Goal: Contribute content

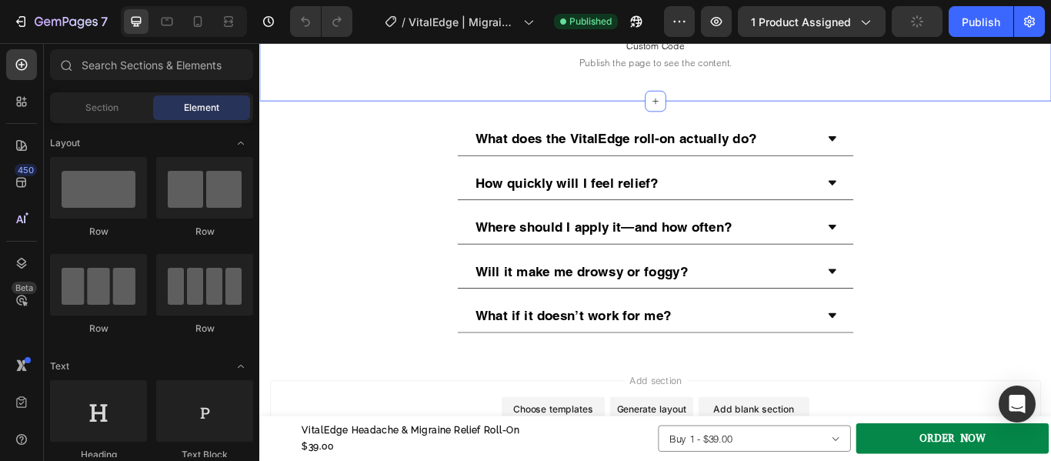
scroll to position [4500, 0]
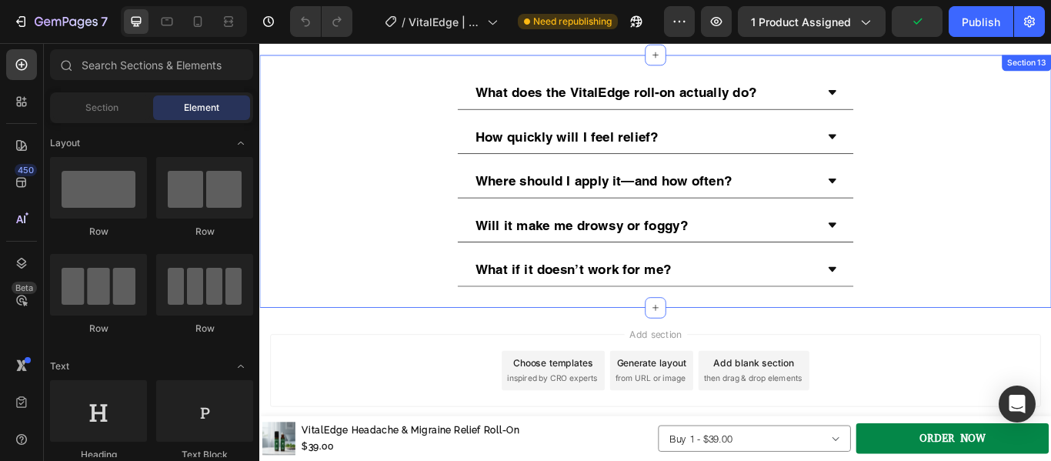
click at [429, 335] on div "What does the VitalEdge roll-on actually do? How quickly will I feel relief? Wh…" at bounding box center [720, 204] width 923 height 295
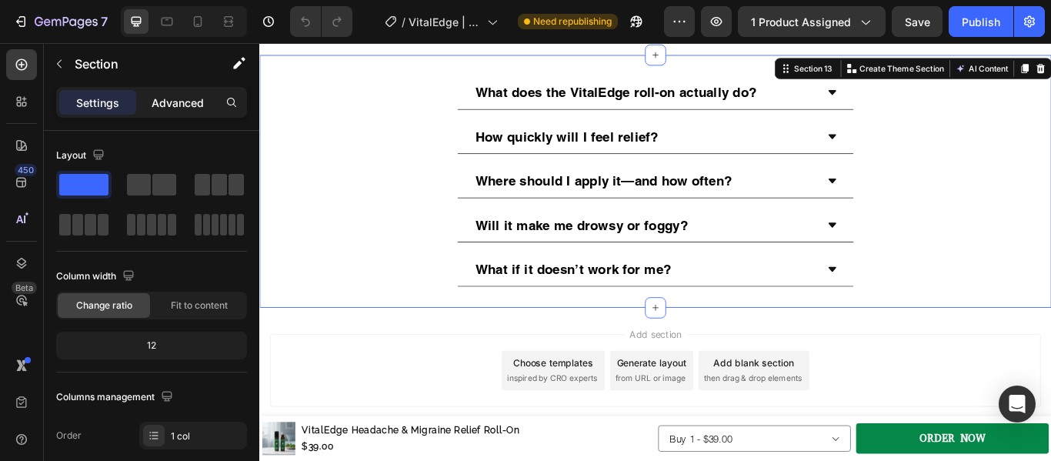
click at [184, 100] on p "Advanced" at bounding box center [178, 103] width 52 height 16
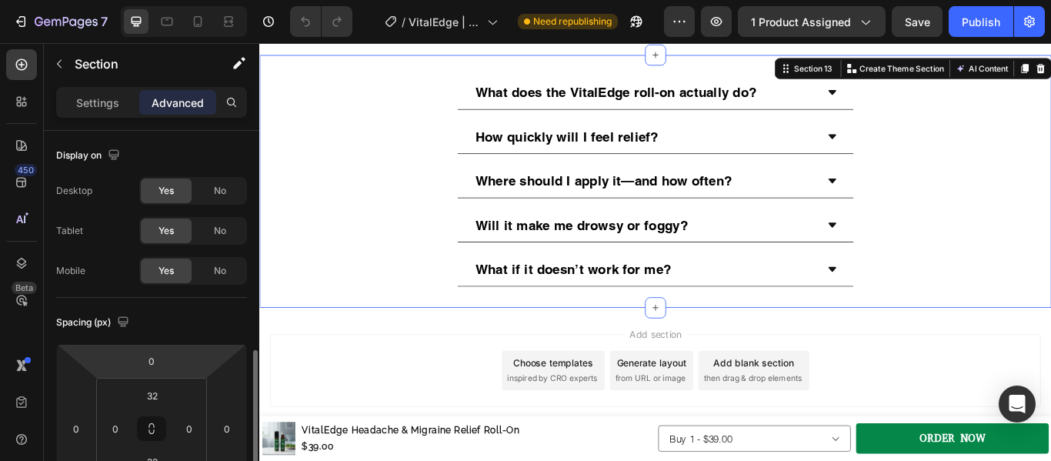
scroll to position [161, 0]
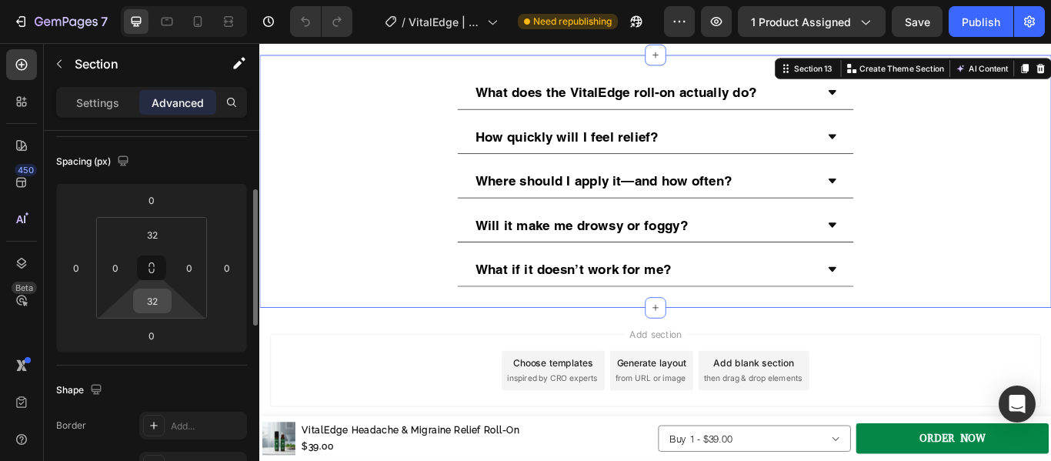
click at [166, 310] on input "32" at bounding box center [152, 300] width 31 height 23
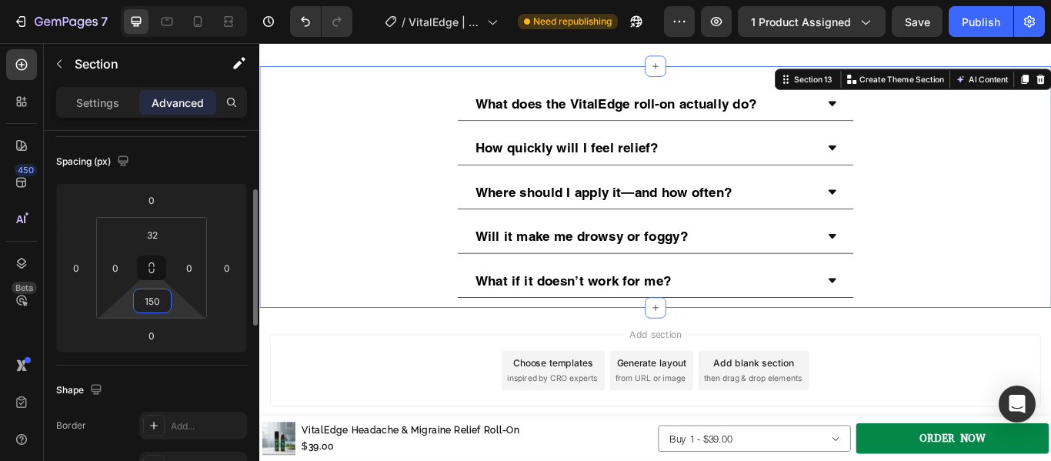
scroll to position [4500, 0]
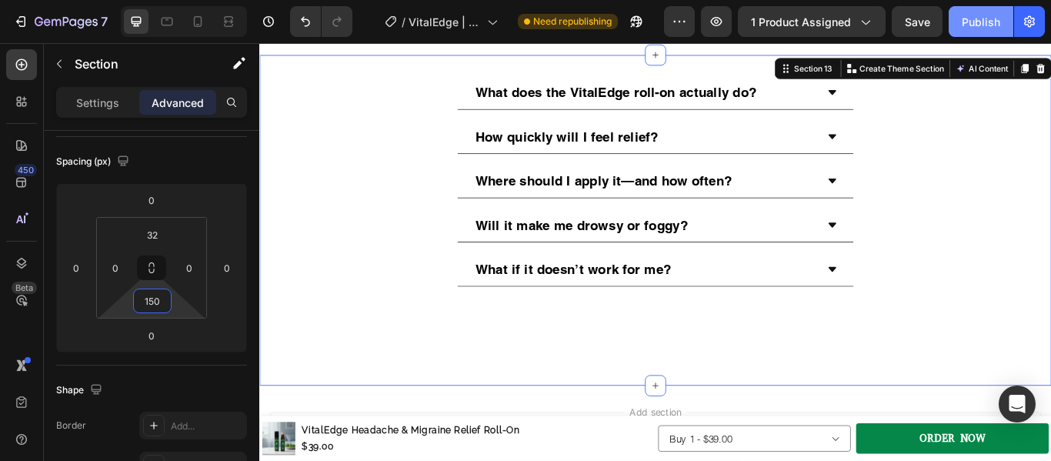
click at [964, 24] on div "Publish" at bounding box center [981, 22] width 38 height 16
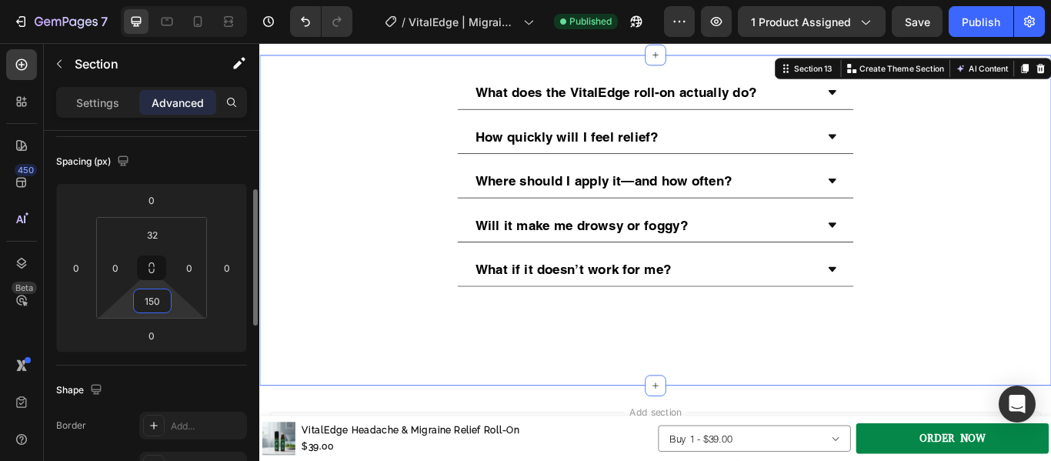
click at [154, 302] on input "150" at bounding box center [152, 300] width 31 height 23
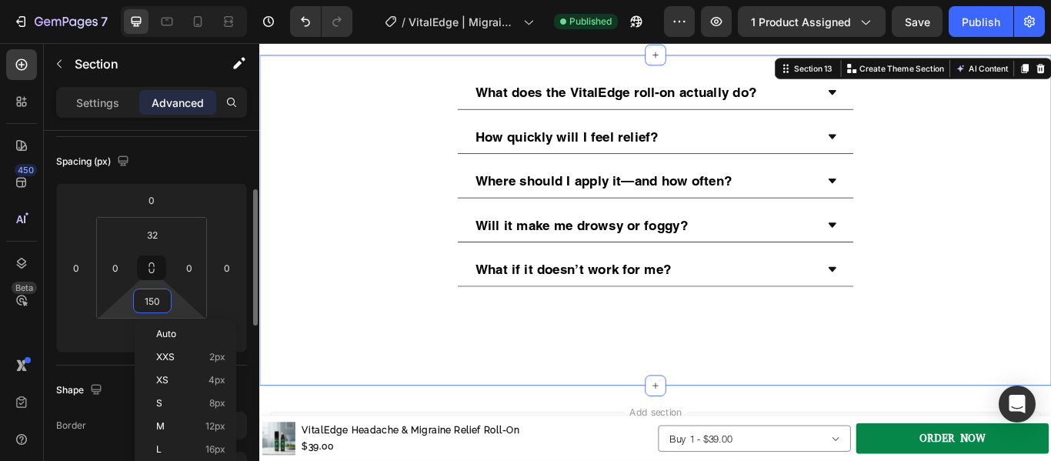
click at [154, 302] on input "150" at bounding box center [152, 300] width 31 height 23
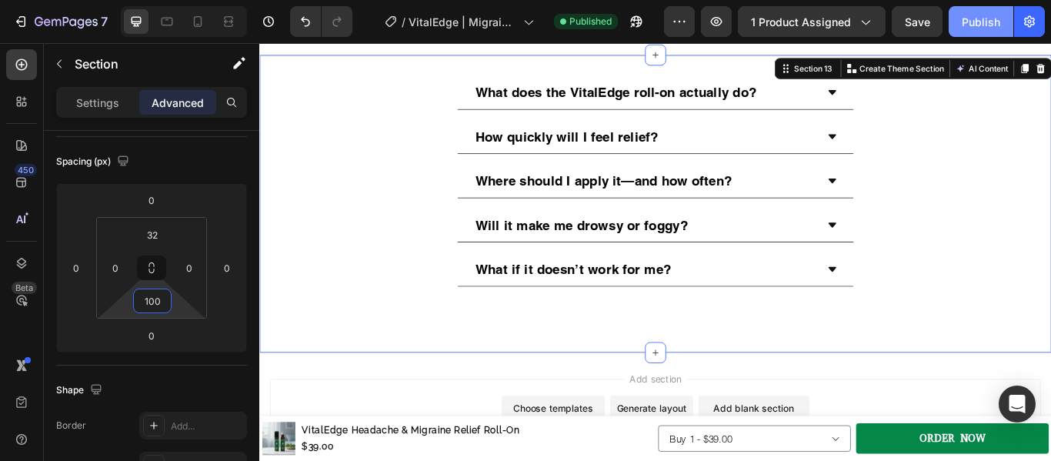
click at [975, 25] on div "Publish" at bounding box center [981, 22] width 38 height 16
click at [157, 307] on input "100" at bounding box center [152, 300] width 31 height 23
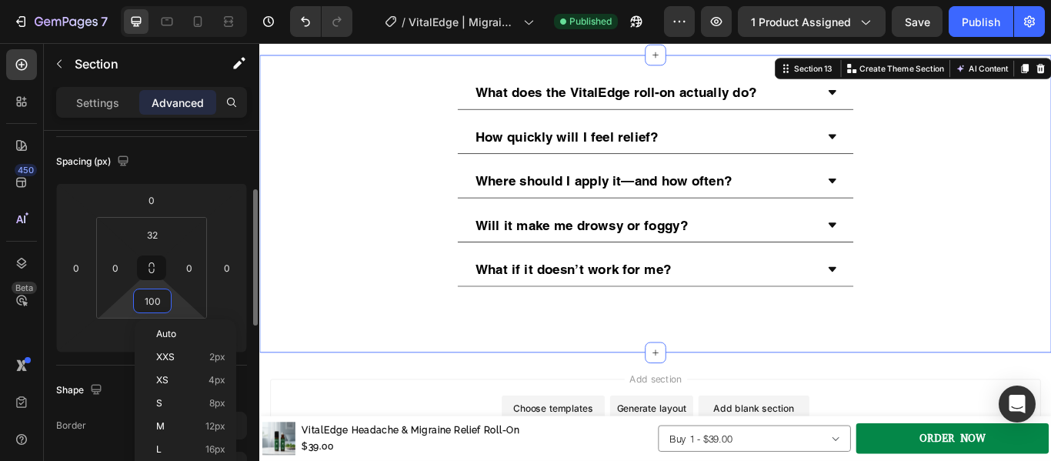
click at [149, 301] on input "100" at bounding box center [152, 300] width 31 height 23
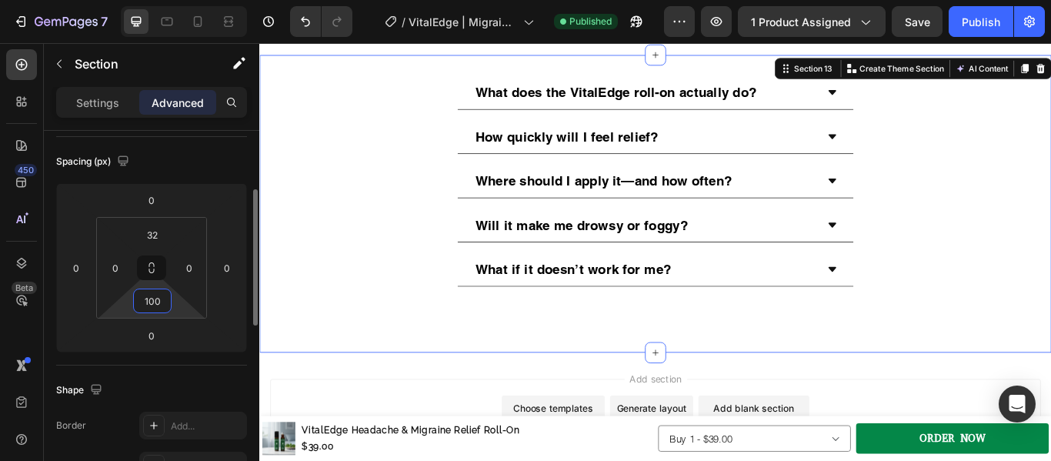
click at [153, 301] on input "100" at bounding box center [152, 300] width 31 height 23
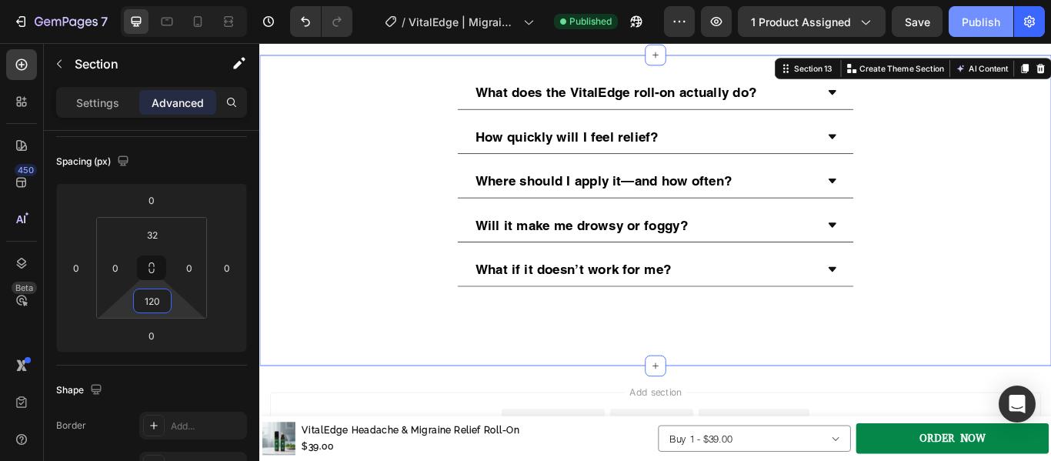
type input "120"
click at [985, 19] on div "Publish" at bounding box center [981, 22] width 38 height 16
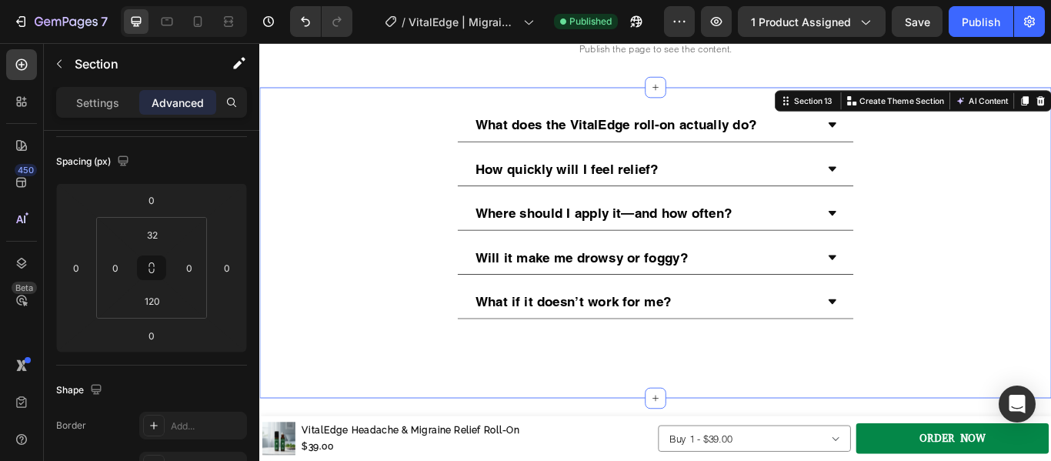
scroll to position [4461, 0]
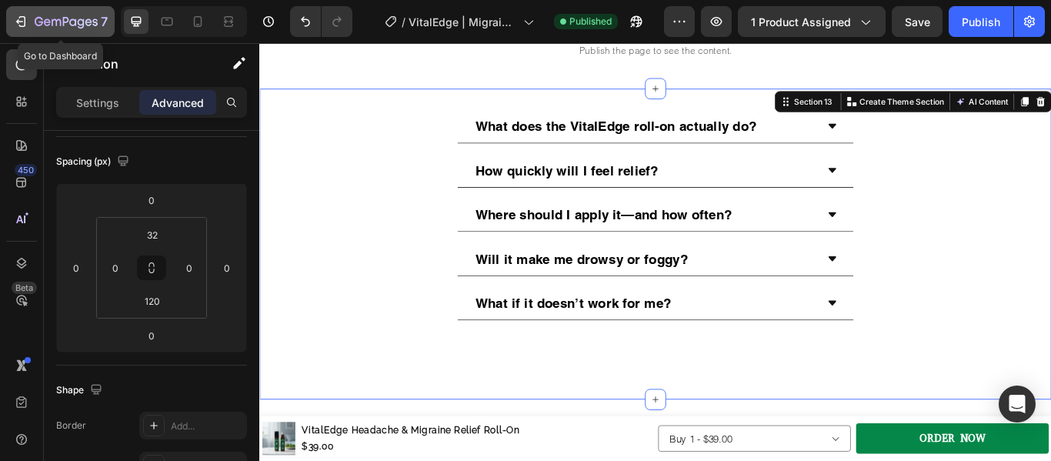
click at [14, 22] on icon "button" at bounding box center [20, 21] width 15 height 15
